Goal: Transaction & Acquisition: Purchase product/service

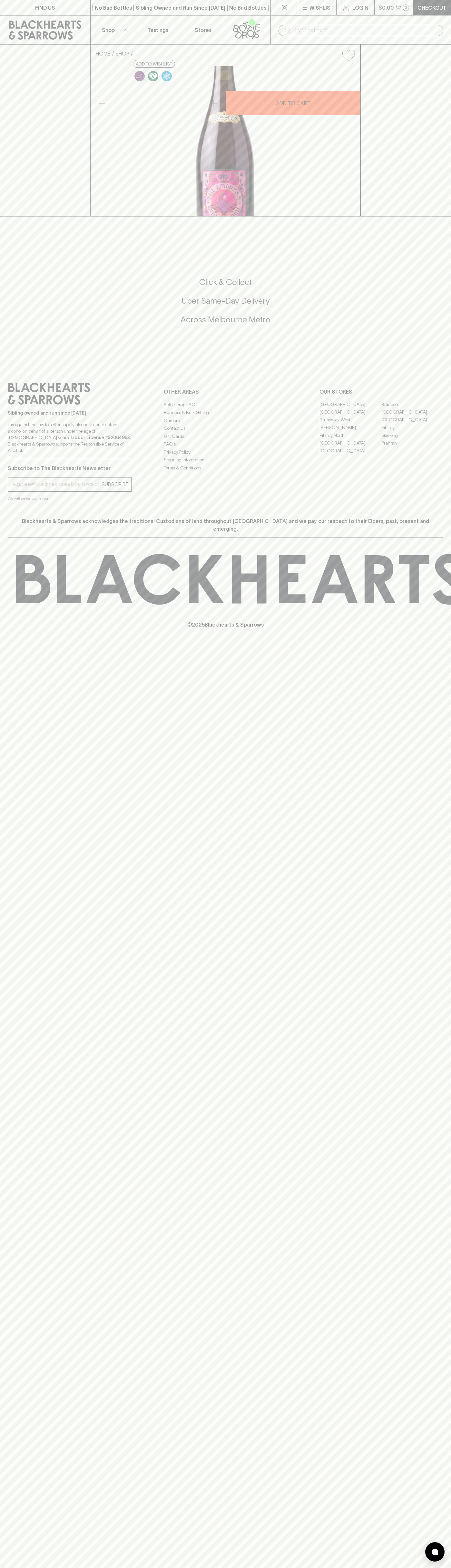
click at [70, 24] on icon at bounding box center [45, 30] width 81 height 19
click at [89, 1567] on html "FIND US | No Bad Bottles | Sibling Owned and Run Since [DATE] | No Bad Bottles …" at bounding box center [226, 784] width 451 height 1568
